Goal: Task Accomplishment & Management: Complete application form

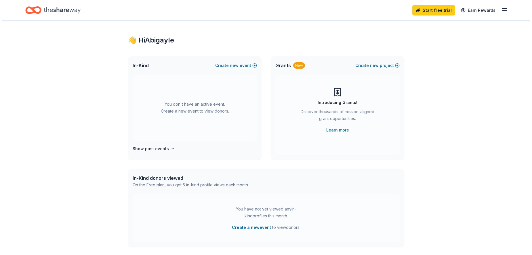
scroll to position [8, 0]
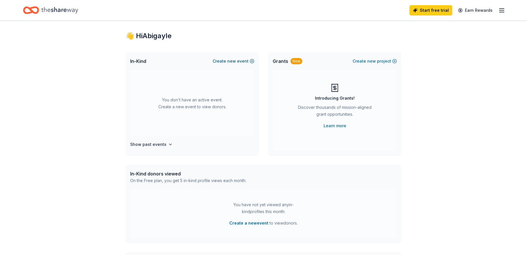
click at [242, 60] on button "Create new event" at bounding box center [234, 61] width 42 height 7
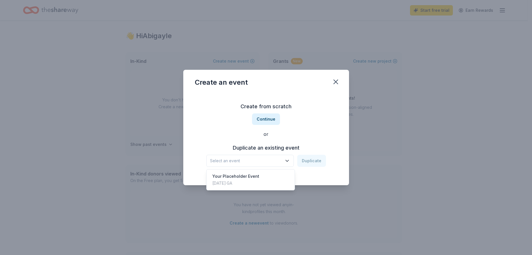
click at [285, 161] on button "Select an event" at bounding box center [249, 161] width 87 height 12
click at [273, 117] on button "Continue" at bounding box center [266, 120] width 28 height 12
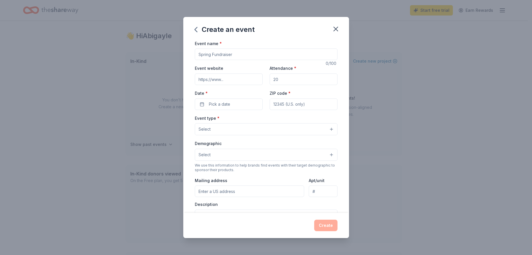
drag, startPoint x: 244, startPoint y: 55, endPoint x: 217, endPoint y: 57, distance: 26.8
click at [217, 57] on input "Event name *" at bounding box center [266, 55] width 143 height 12
type input "Sandersville Burger Battle"
click at [218, 87] on div "Event website Attendance * Date * Pick a date ZIP code *" at bounding box center [266, 87] width 143 height 45
click at [221, 81] on input "Event website" at bounding box center [229, 80] width 68 height 12
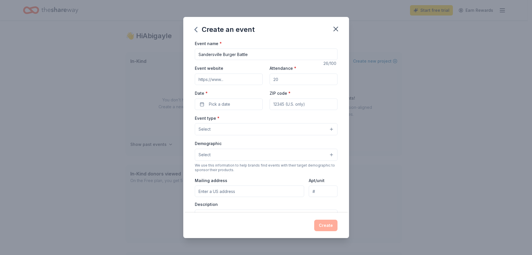
paste input "[URL][DOMAIN_NAME]"
type input "[URL][DOMAIN_NAME]"
click at [313, 79] on input "Attendance *" at bounding box center [303, 80] width 68 height 12
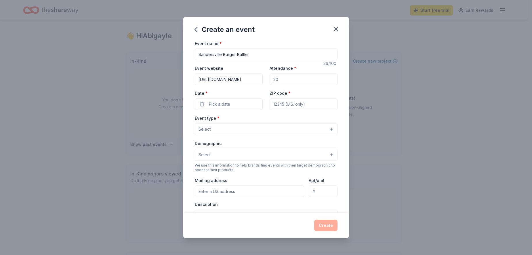
click at [313, 79] on input "Attendance *" at bounding box center [303, 80] width 68 height 12
click at [298, 81] on input "Attendance *" at bounding box center [303, 80] width 68 height 12
click at [290, 80] on input "Attendance *" at bounding box center [303, 80] width 68 height 12
type input "200"
click at [245, 106] on button "Pick a date" at bounding box center [229, 105] width 68 height 12
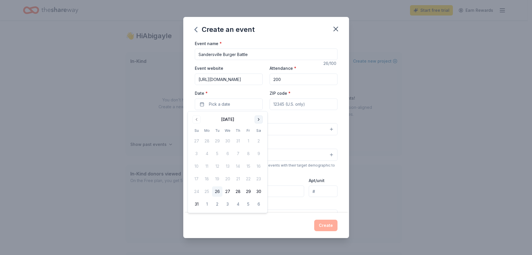
click at [257, 118] on button "Go to next month" at bounding box center [258, 120] width 8 height 8
click at [205, 154] on button "6" at bounding box center [207, 154] width 10 height 10
click at [206, 153] on button "6" at bounding box center [207, 154] width 10 height 10
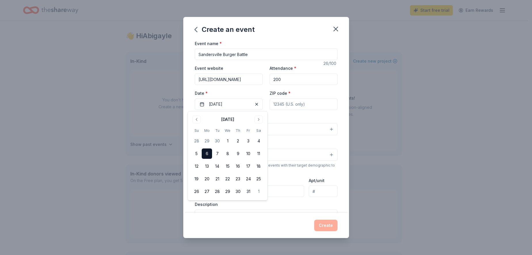
click at [323, 105] on input "ZIP code *" at bounding box center [303, 105] width 68 height 12
type input "31082"
click at [281, 127] on button "Select" at bounding box center [266, 129] width 143 height 12
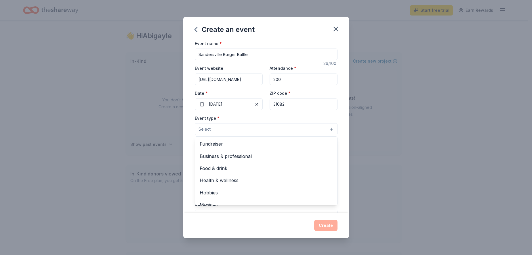
scroll to position [1, 0]
click at [215, 145] on span "Fundraiser" at bounding box center [266, 142] width 133 height 7
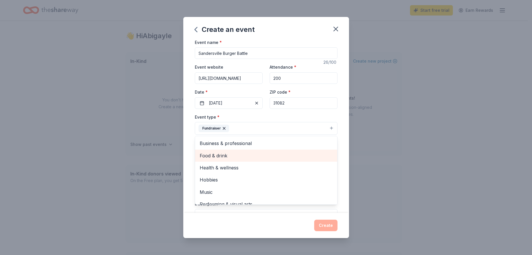
click at [302, 150] on div "Food & drink" at bounding box center [266, 156] width 142 height 12
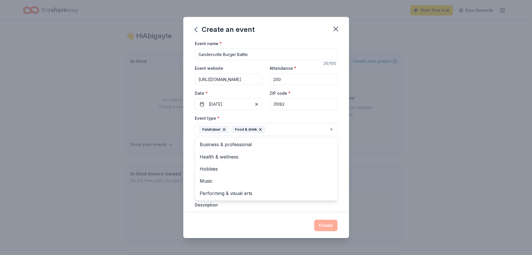
click at [336, 127] on div "Event name * Sandersville Burger Battle 26 /100 Event website https://secure.gi…" at bounding box center [266, 126] width 166 height 173
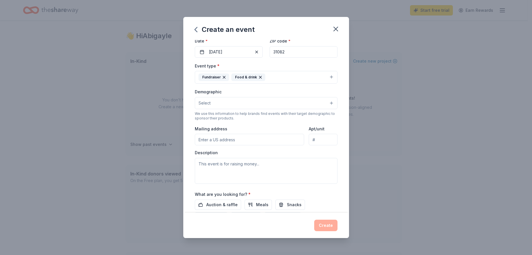
scroll to position [53, 0]
click at [308, 103] on button "Select" at bounding box center [266, 103] width 143 height 12
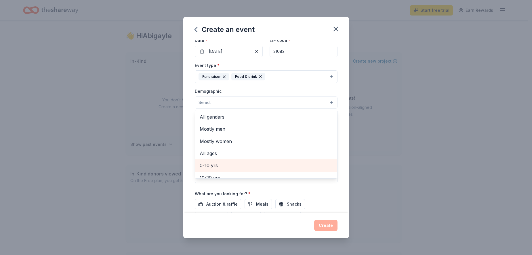
scroll to position [0, 0]
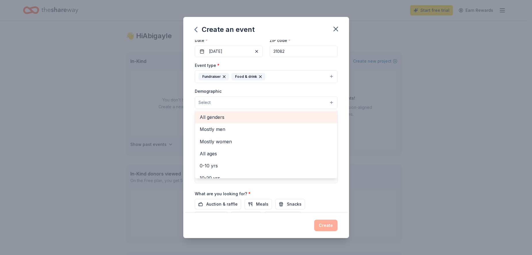
click at [265, 116] on span "All genders" at bounding box center [266, 117] width 133 height 7
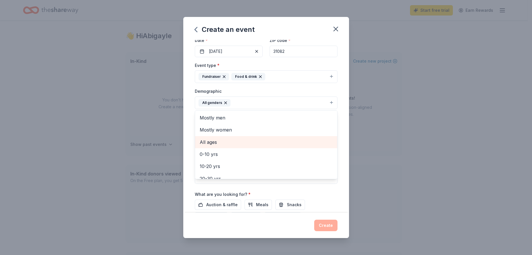
click at [248, 140] on span "All ages" at bounding box center [266, 142] width 133 height 7
click at [334, 120] on div "Event name * Sandersville Burger Battle 26 /100 Event website https://secure.gi…" at bounding box center [266, 126] width 166 height 173
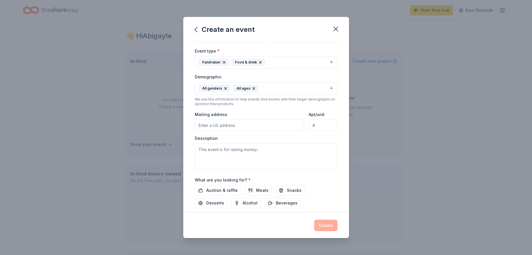
scroll to position [74, 0]
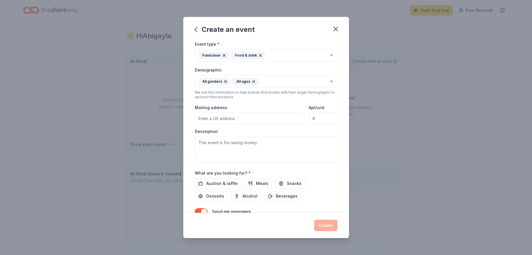
click at [241, 118] on input "Mailing address" at bounding box center [250, 119] width 110 height 12
type input "624 Chafee Avenue, Augusta, GA, 30904"
click at [310, 152] on textarea at bounding box center [266, 150] width 143 height 26
paste textarea "Join us for the annual Sandersville Burger Battle at Washington County Boys & G…"
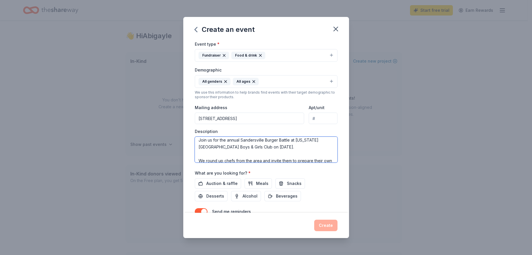
scroll to position [0, 0]
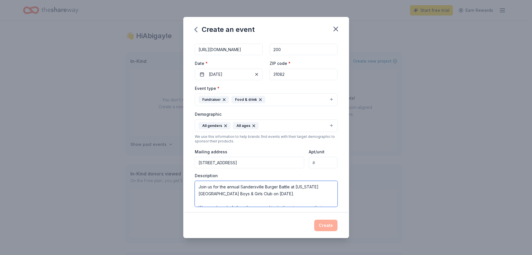
type textarea "Join us for the annual Sandersville Burger Battle at Washington County Boys & G…"
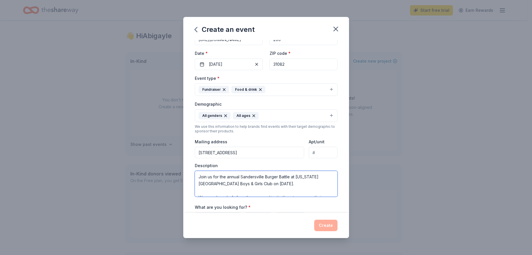
click at [236, 188] on textarea "Join us for the annual Sandersville Burger Battle at Washington County Boys & G…" at bounding box center [266, 184] width 143 height 26
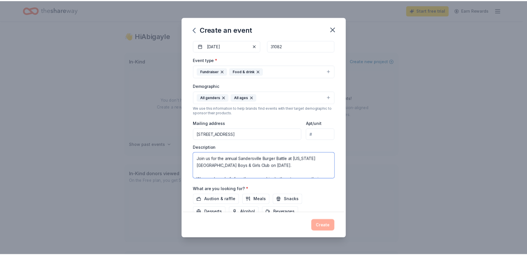
scroll to position [103, 0]
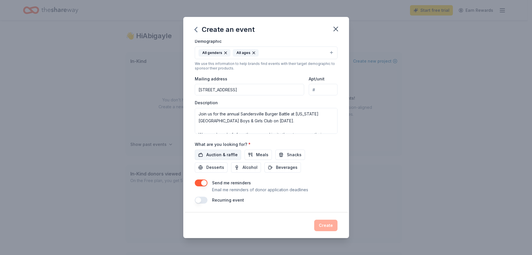
click at [204, 154] on button "Auction & raffle" at bounding box center [218, 155] width 46 height 10
click at [277, 169] on span "Beverages" at bounding box center [287, 167] width 22 height 7
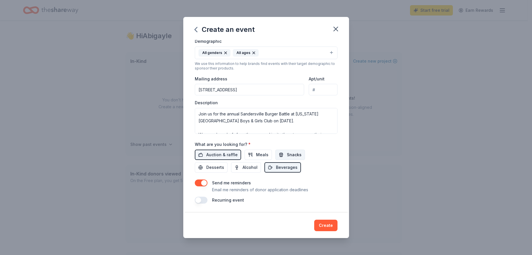
click at [300, 154] on button "Snacks" at bounding box center [290, 155] width 30 height 10
click at [327, 225] on button "Create" at bounding box center [325, 226] width 23 height 12
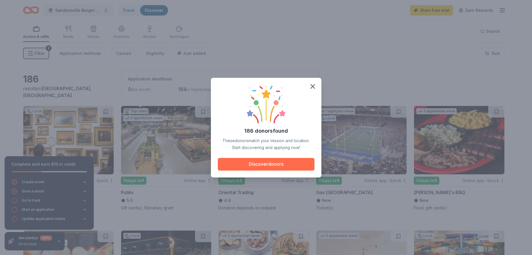
click at [277, 162] on button "Discover donors" at bounding box center [266, 164] width 97 height 13
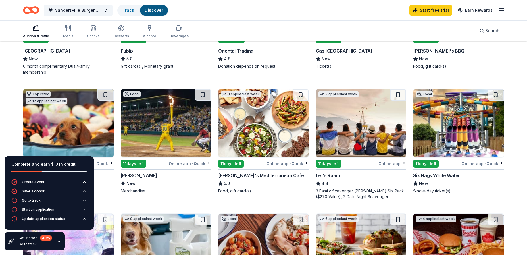
scroll to position [142, 0]
click at [138, 116] on img at bounding box center [166, 123] width 90 height 68
click at [102, 181] on div "5.0" at bounding box center [68, 183] width 91 height 7
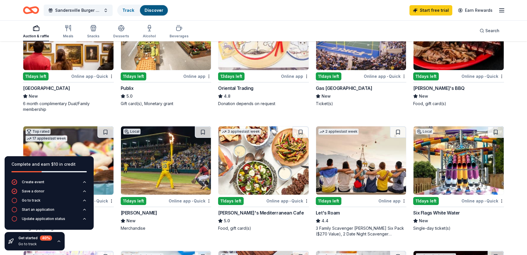
scroll to position [20, 0]
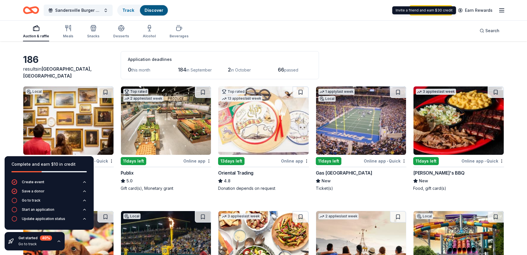
click at [497, 12] on div "Start free trial Earn Rewards" at bounding box center [458, 10] width 96 height 14
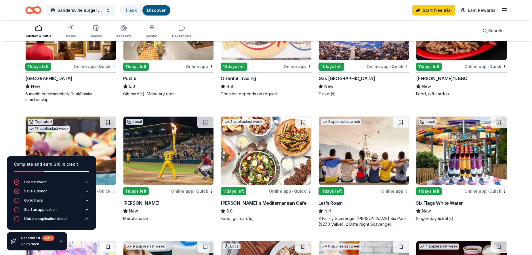
scroll to position [0, 0]
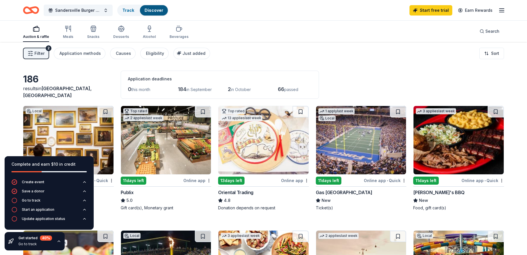
click at [501, 16] on div "Start free trial Earn Rewards" at bounding box center [458, 10] width 96 height 14
click at [501, 13] on icon "button" at bounding box center [502, 10] width 7 height 7
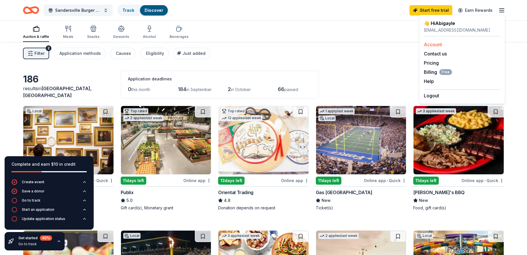
click at [440, 46] on link "Account" at bounding box center [433, 45] width 18 height 6
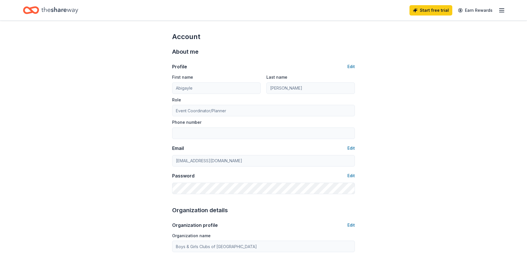
click at [64, 9] on icon "Home" at bounding box center [59, 10] width 37 height 12
click at [31, 9] on icon "Home" at bounding box center [33, 10] width 9 height 6
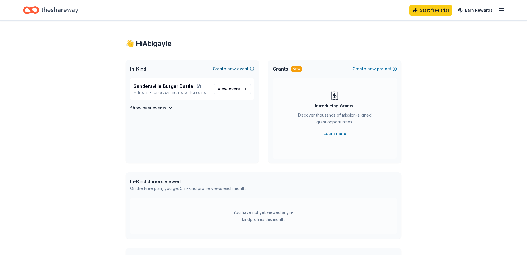
click at [231, 70] on span "new" at bounding box center [231, 69] width 9 height 7
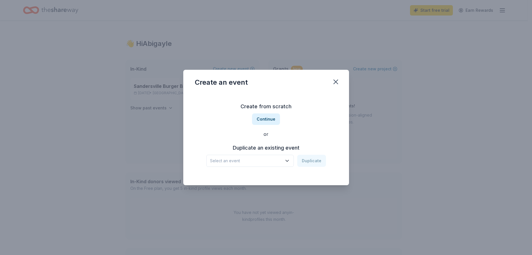
scroll to position [131, 0]
click at [269, 117] on button "Continue" at bounding box center [266, 120] width 28 height 12
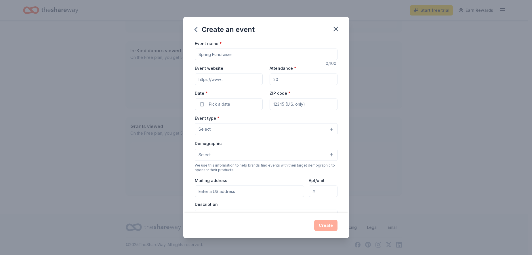
click at [246, 57] on input "Event name *" at bounding box center [266, 55] width 143 height 12
type input "Youth of the Year Gala"
click at [216, 76] on input "Event website" at bounding box center [229, 80] width 68 height 12
paste input "https://bgcgreateraugusta.org/youth-of-the-year-gala"
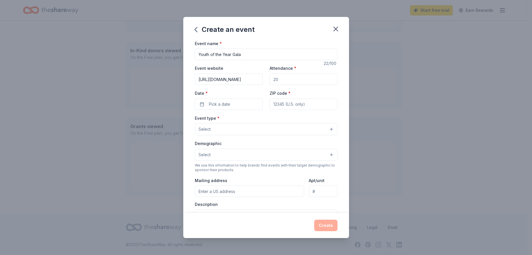
type input "https://bgcgreateraugusta.org/youth-of-the-year-gala"
click at [302, 83] on input "Attendance *" at bounding box center [303, 80] width 68 height 12
type input "600"
click at [224, 103] on span "Pick a date" at bounding box center [219, 104] width 21 height 7
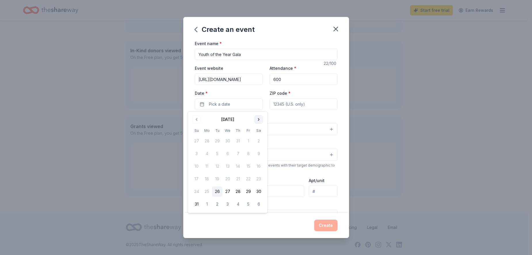
click at [256, 118] on button "Go to next month" at bounding box center [258, 120] width 8 height 8
click at [240, 154] on button "6" at bounding box center [238, 154] width 10 height 10
click at [304, 104] on input "ZIP code *" at bounding box center [303, 105] width 68 height 12
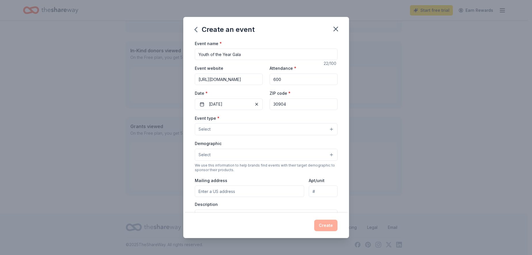
type input "30904"
click at [241, 128] on button "Select" at bounding box center [266, 129] width 143 height 12
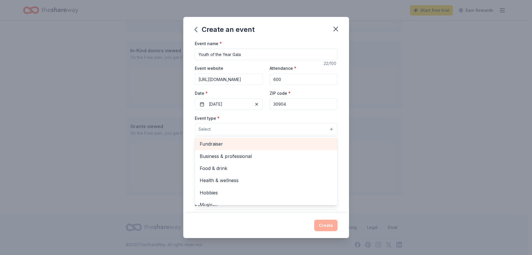
click at [241, 144] on span "Fundraiser" at bounding box center [266, 143] width 133 height 7
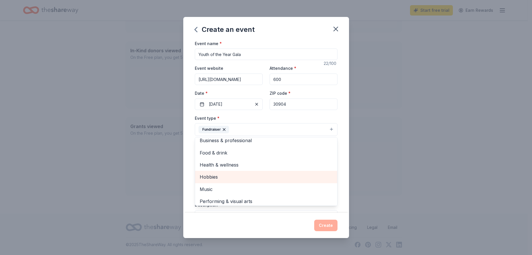
scroll to position [7, 0]
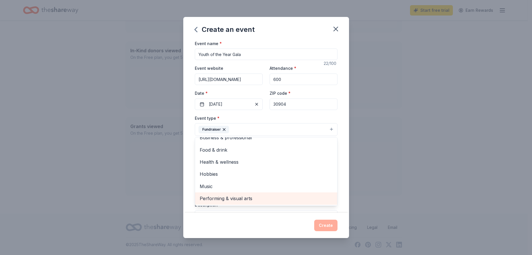
click at [270, 193] on div "Performing & visual arts" at bounding box center [266, 199] width 142 height 12
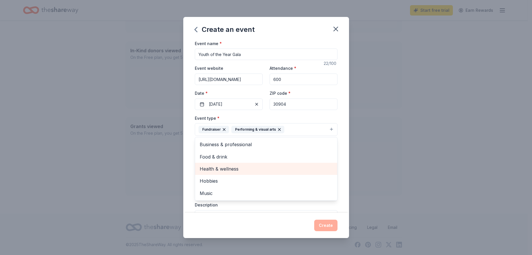
click at [260, 165] on div "Health & wellness" at bounding box center [266, 169] width 142 height 12
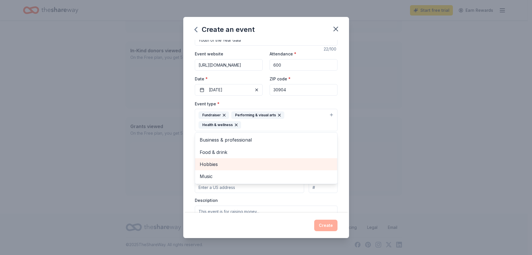
scroll to position [15, 0]
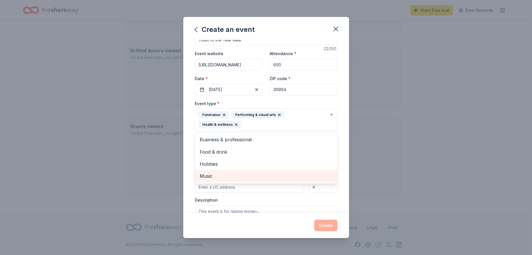
click at [272, 177] on span "Music" at bounding box center [266, 176] width 133 height 7
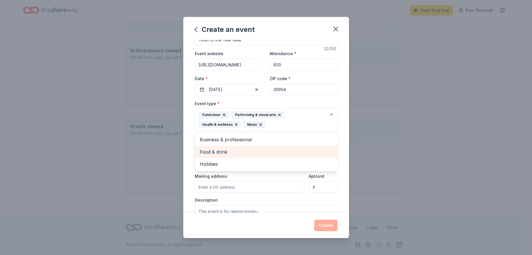
click at [260, 152] on span "Food & drink" at bounding box center [266, 151] width 133 height 7
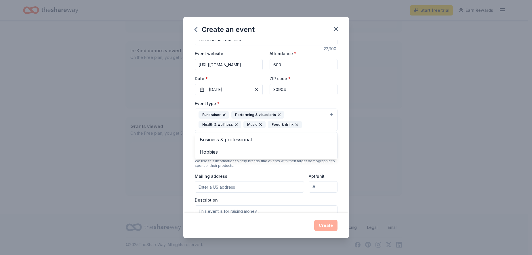
click at [337, 110] on div "Event name * Youth of the Year Gala 22 /100 Event website https://bgcgreateraug…" at bounding box center [266, 126] width 166 height 173
click at [282, 152] on button "Select" at bounding box center [266, 151] width 143 height 12
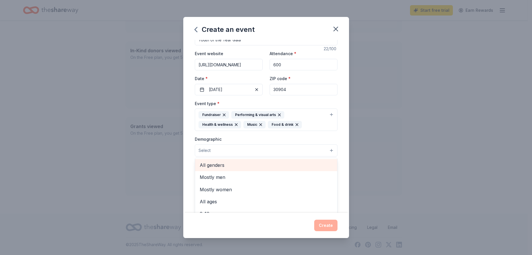
click at [250, 165] on span "All genders" at bounding box center [266, 165] width 133 height 7
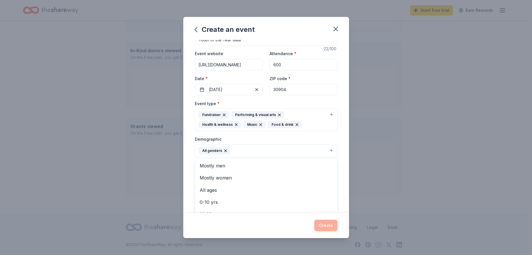
click at [270, 151] on button "All genders" at bounding box center [266, 151] width 143 height 13
click at [262, 153] on button "All genders" at bounding box center [266, 151] width 143 height 13
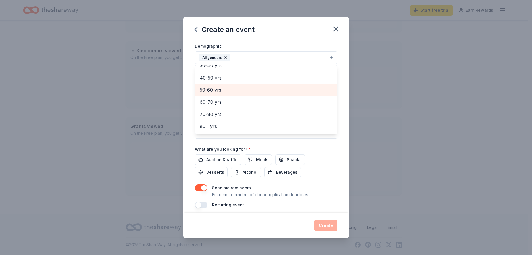
scroll to position [113, 0]
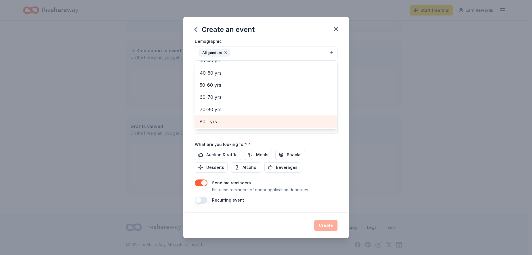
click at [264, 119] on span "80+ yrs" at bounding box center [266, 121] width 133 height 7
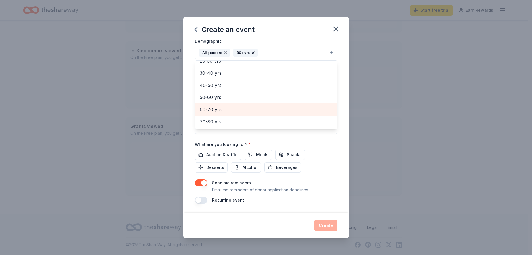
click at [254, 112] on span "60-70 yrs" at bounding box center [266, 109] width 133 height 7
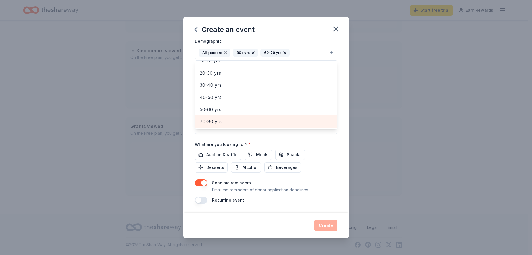
click at [252, 118] on span "70-80 yrs" at bounding box center [266, 121] width 133 height 7
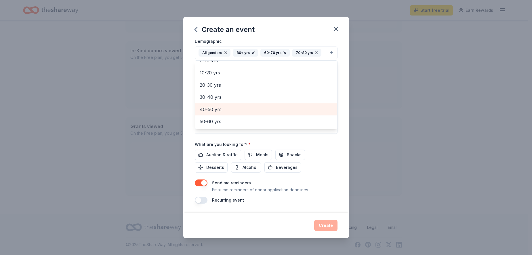
click at [251, 112] on span "40-50 yrs" at bounding box center [266, 109] width 133 height 7
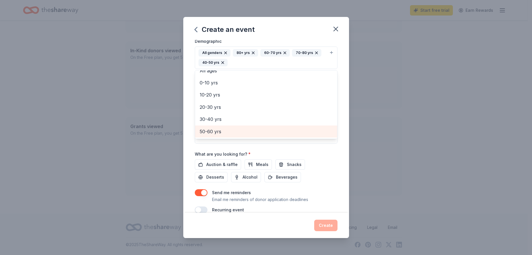
click at [253, 131] on span "50-60 yrs" at bounding box center [266, 131] width 133 height 7
click at [252, 126] on div "30-40 yrs" at bounding box center [266, 131] width 142 height 12
click at [252, 126] on div "20-30 yrs" at bounding box center [266, 132] width 142 height 12
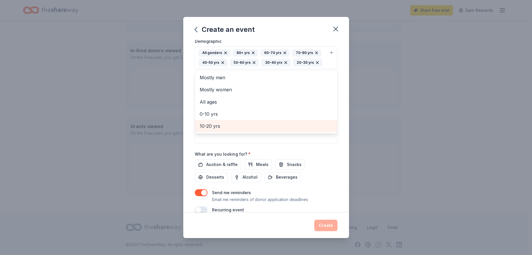
scroll to position [0, 0]
click at [338, 90] on div "Event name * Youth of the Year Gala 22 /100 Event website https://bgcgreateraug…" at bounding box center [266, 126] width 166 height 173
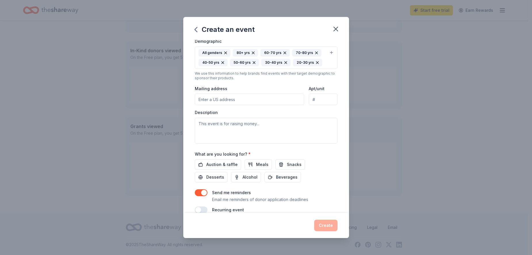
click at [275, 99] on input "Mailing address" at bounding box center [250, 100] width 110 height 12
type input "624 Chafee Avenue, Augusta, GA, 30904"
click at [216, 125] on textarea at bounding box center [266, 131] width 143 height 26
paste textarea "Your sponsorship of our Youth of the Year Gala will support our mission while c…"
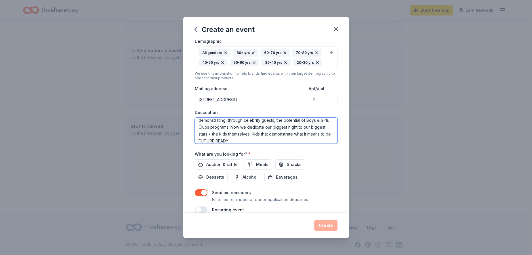
scroll to position [45, 0]
paste textarea "Youth of the Year has, for many years, been a program dedicated to giving our t…"
type textarea "Your sponsorship of our Youth of the Year Gala will support our mission while c…"
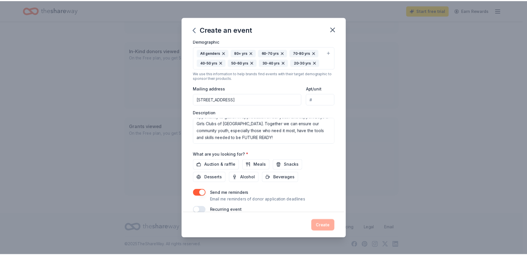
scroll to position [122, 0]
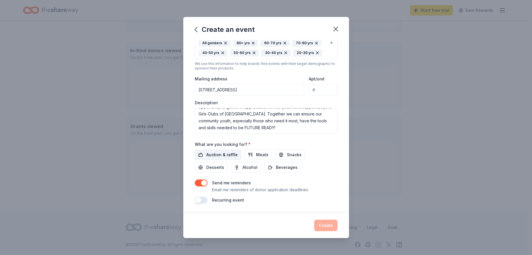
click at [213, 156] on span "Auction & raffle" at bounding box center [221, 155] width 31 height 7
click at [327, 225] on button "Create" at bounding box center [325, 226] width 23 height 12
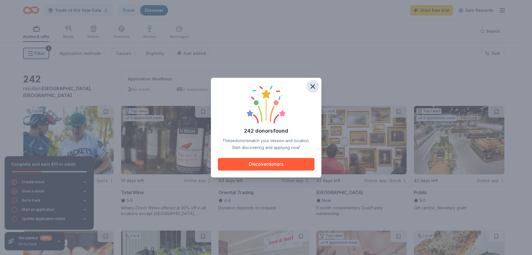
click at [309, 86] on icon "button" at bounding box center [313, 87] width 8 height 8
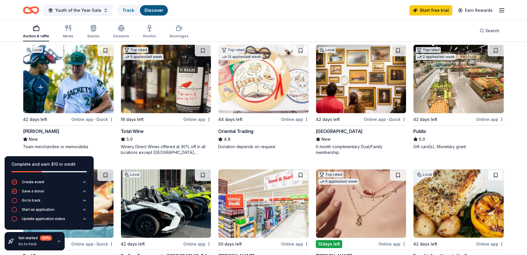
scroll to position [60, 0]
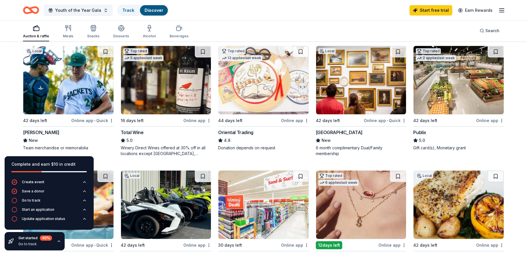
click at [166, 95] on img at bounding box center [166, 80] width 90 height 68
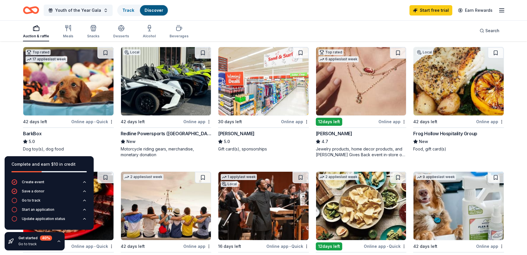
scroll to position [184, 0]
click at [378, 78] on img at bounding box center [361, 81] width 90 height 68
click at [439, 82] on img at bounding box center [459, 81] width 90 height 68
click at [58, 242] on icon "button" at bounding box center [59, 241] width 2 height 1
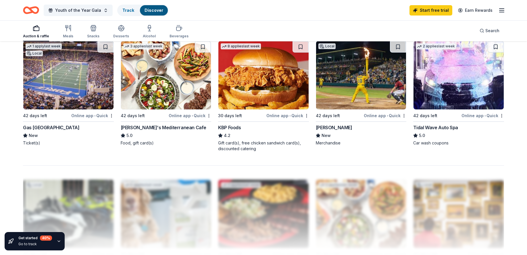
scroll to position [307, 0]
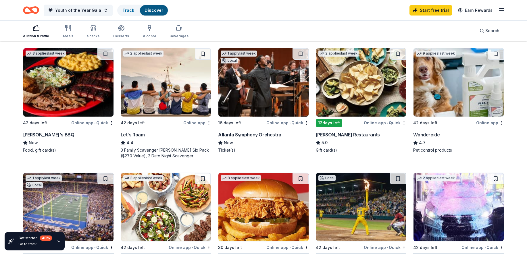
click at [354, 205] on img at bounding box center [361, 207] width 90 height 68
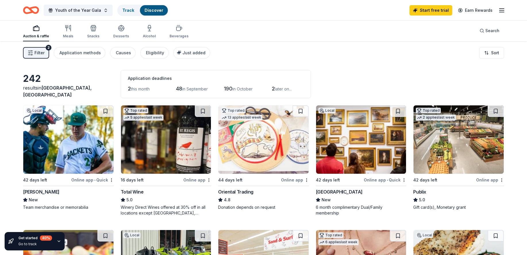
scroll to position [0, 0]
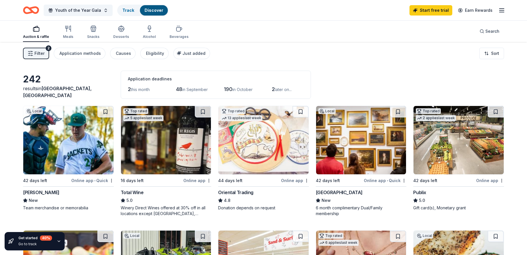
click at [175, 142] on img at bounding box center [166, 140] width 90 height 68
click at [74, 9] on span "Youth of the Year Gala" at bounding box center [78, 10] width 46 height 7
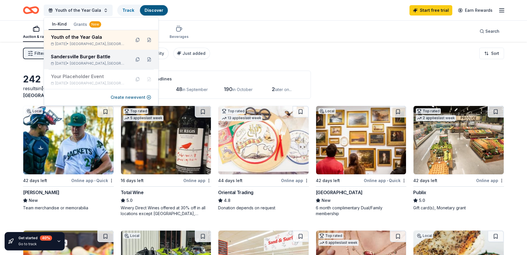
click at [83, 60] on div "Sandersville Burger Battle" at bounding box center [88, 56] width 75 height 7
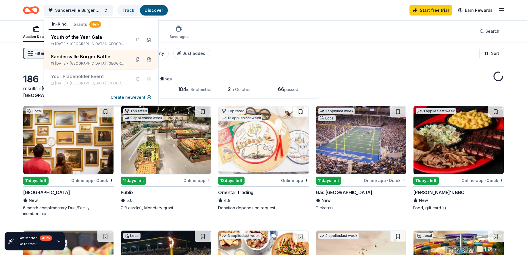
click at [347, 75] on div "186 results in Sandersville, GA Application deadlines 0 this month 184 in Septe…" at bounding box center [263, 85] width 481 height 28
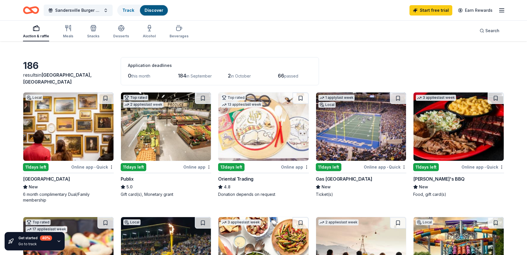
scroll to position [14, 0]
click at [384, 140] on img at bounding box center [361, 126] width 90 height 68
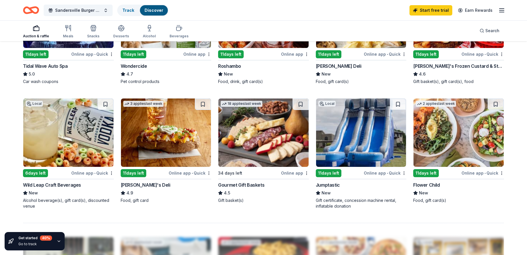
scroll to position [387, 0]
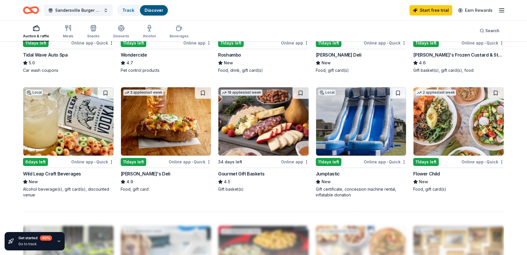
click at [254, 107] on img at bounding box center [264, 121] width 90 height 68
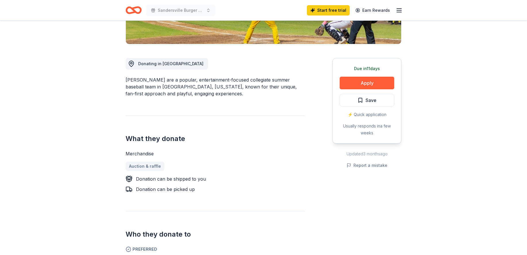
scroll to position [89, 0]
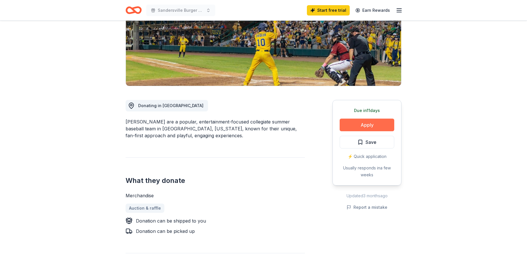
click at [361, 125] on button "Apply" at bounding box center [367, 125] width 55 height 13
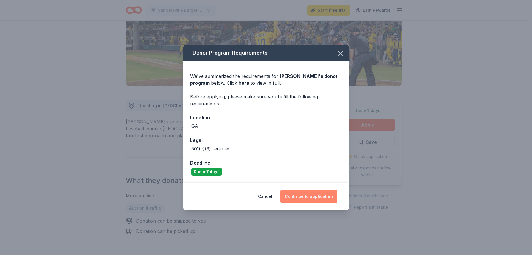
click at [309, 197] on button "Continue to application" at bounding box center [308, 197] width 57 height 14
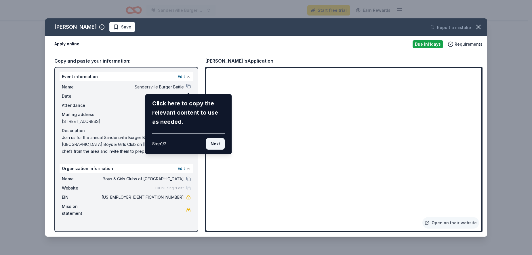
click at [214, 143] on button "Next" at bounding box center [215, 144] width 19 height 12
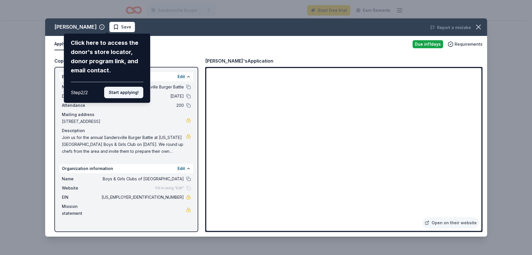
click at [129, 95] on button "Start applying!" at bounding box center [123, 93] width 39 height 12
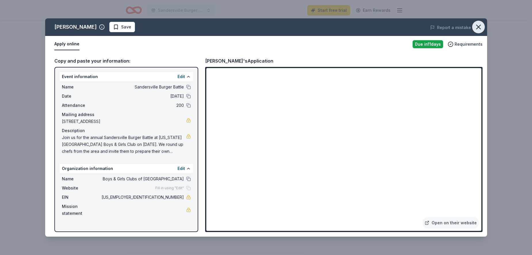
click at [481, 27] on icon "button" at bounding box center [478, 27] width 8 height 8
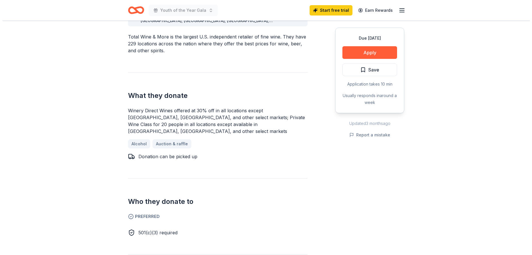
scroll to position [198, 0]
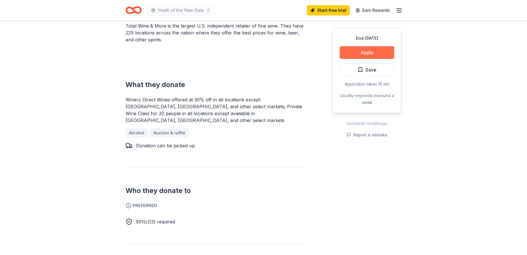
click at [369, 51] on button "Apply" at bounding box center [367, 52] width 55 height 13
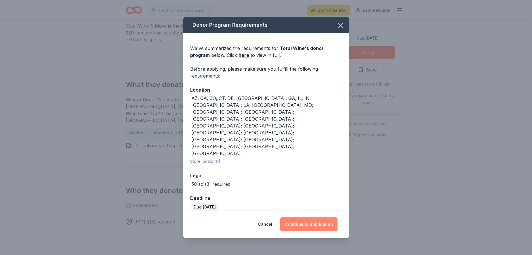
click at [331, 218] on button "Continue to application" at bounding box center [308, 225] width 57 height 14
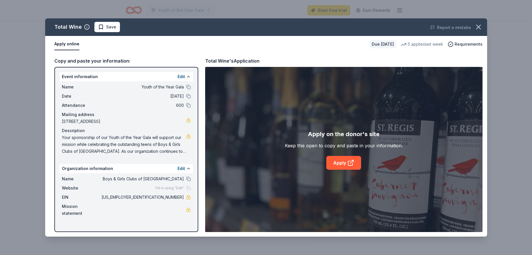
click at [65, 44] on button "Apply online" at bounding box center [66, 44] width 25 height 12
click at [86, 26] on icon "button" at bounding box center [87, 27] width 6 height 6
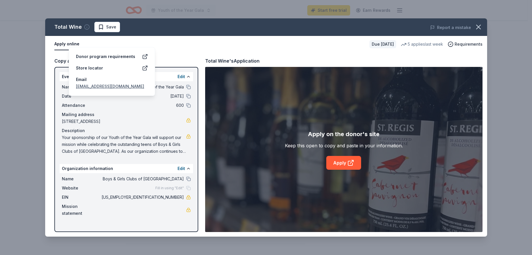
click at [86, 26] on icon "button" at bounding box center [87, 27] width 6 height 6
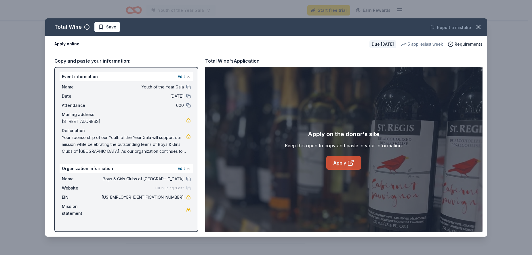
click at [349, 165] on icon at bounding box center [350, 163] width 7 height 7
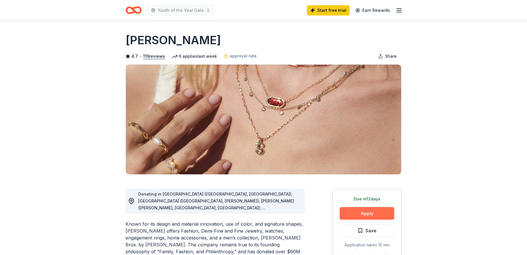
click at [359, 211] on button "Apply" at bounding box center [367, 213] width 55 height 13
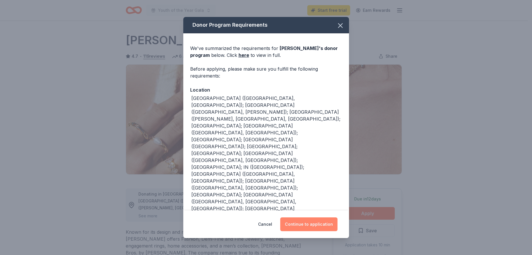
click at [312, 231] on button "Continue to application" at bounding box center [308, 225] width 57 height 14
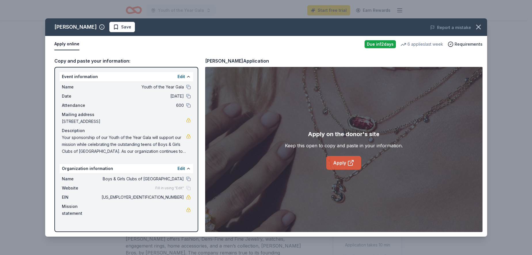
click at [350, 165] on icon at bounding box center [350, 163] width 7 height 7
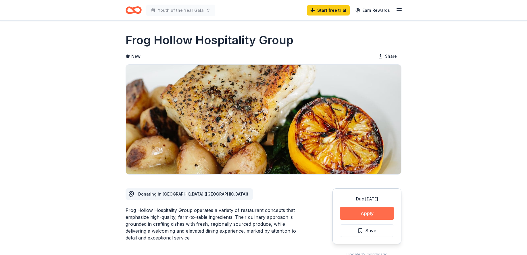
click at [368, 217] on button "Apply" at bounding box center [367, 213] width 55 height 13
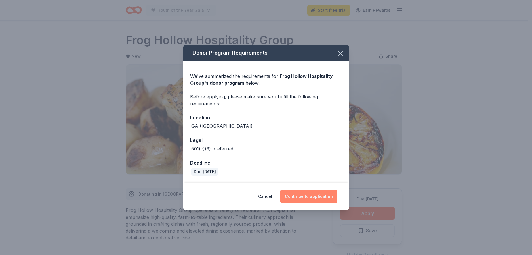
click at [305, 196] on button "Continue to application" at bounding box center [308, 197] width 57 height 14
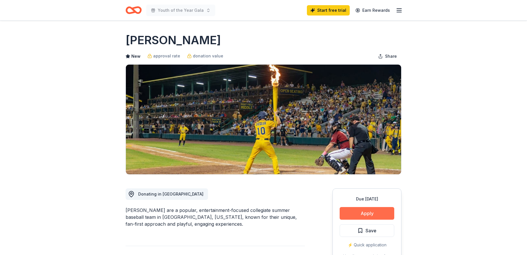
click at [374, 213] on button "Apply" at bounding box center [367, 213] width 55 height 13
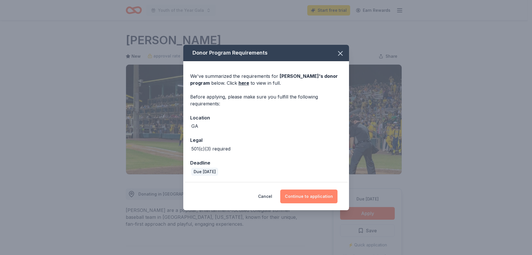
click at [313, 196] on button "Continue to application" at bounding box center [308, 197] width 57 height 14
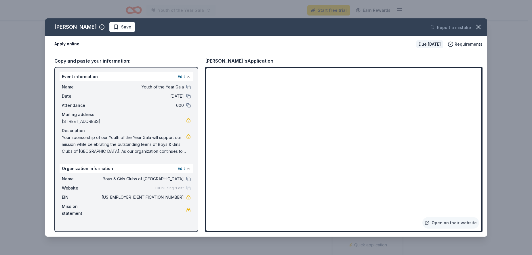
click at [75, 42] on button "Apply online" at bounding box center [66, 44] width 25 height 12
click at [105, 28] on icon "button" at bounding box center [102, 27] width 6 height 6
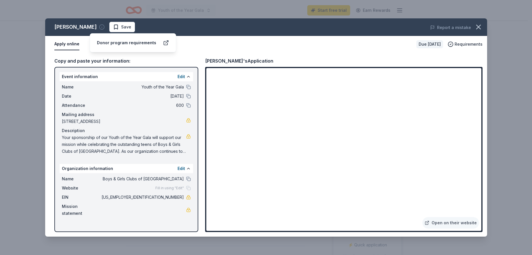
click at [105, 26] on icon "button" at bounding box center [102, 27] width 6 height 6
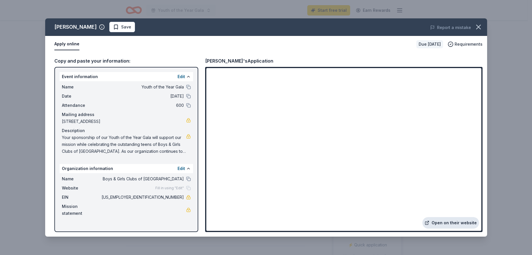
click at [457, 222] on link "Open on their website" at bounding box center [450, 223] width 57 height 12
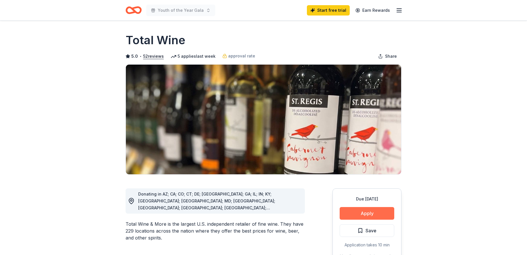
click at [374, 211] on button "Apply" at bounding box center [367, 213] width 55 height 13
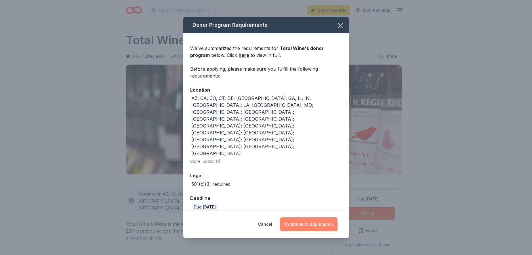
click at [315, 218] on button "Continue to application" at bounding box center [308, 225] width 57 height 14
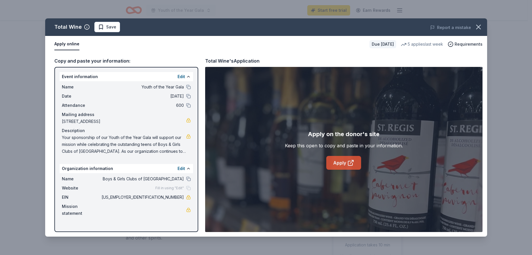
click at [352, 164] on icon at bounding box center [350, 163] width 7 height 7
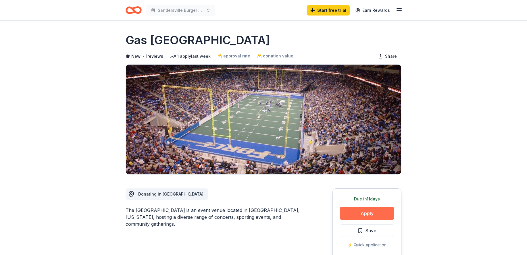
click at [377, 210] on button "Apply" at bounding box center [367, 213] width 55 height 13
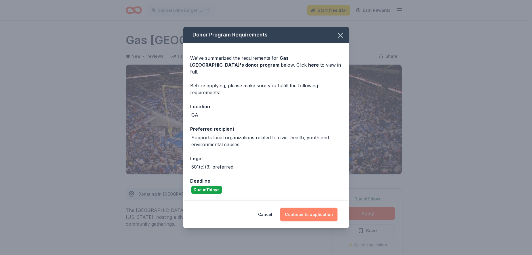
click at [324, 212] on button "Continue to application" at bounding box center [308, 215] width 57 height 14
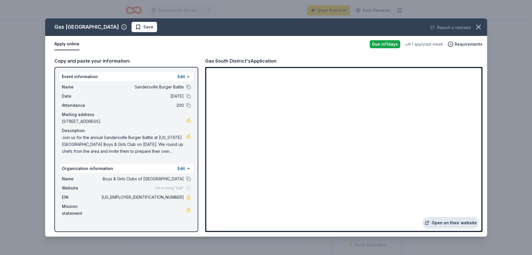
click at [455, 223] on link "Open on their website" at bounding box center [450, 223] width 57 height 12
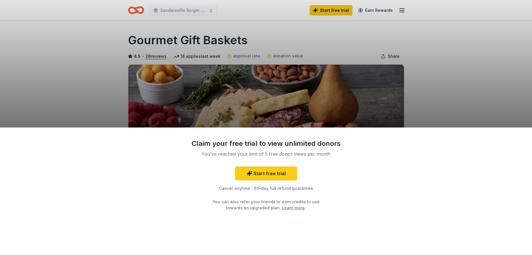
click at [374, 99] on div "Claim your free trial to view unlimited donors You've reached your limit of 5 f…" at bounding box center [266, 127] width 532 height 255
